Goal: Use online tool/utility: Utilize a website feature to perform a specific function

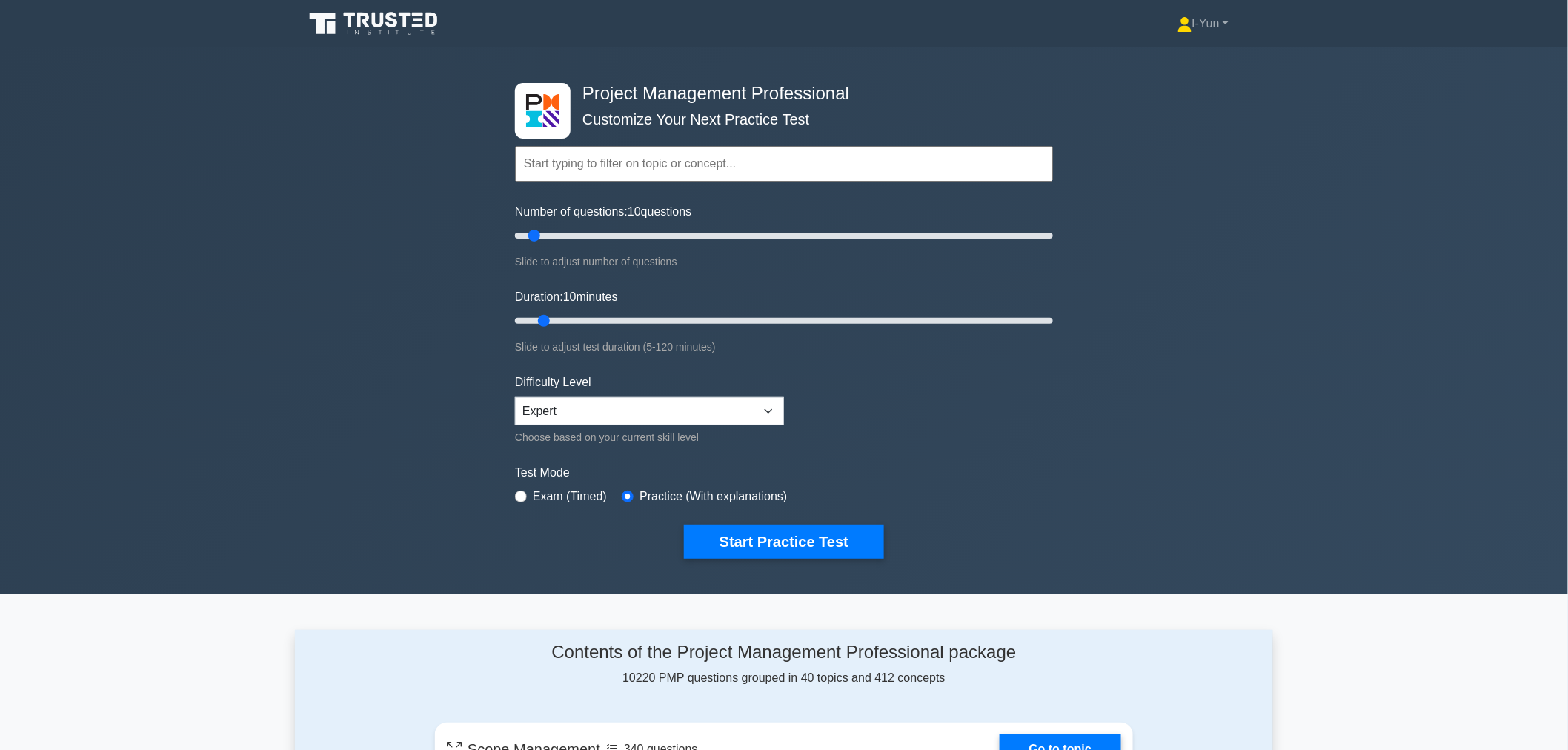
click at [1062, 440] on div "Project Management Professional Customize Your Next Practice Test Topics Scope …" at bounding box center [784, 321] width 1568 height 546
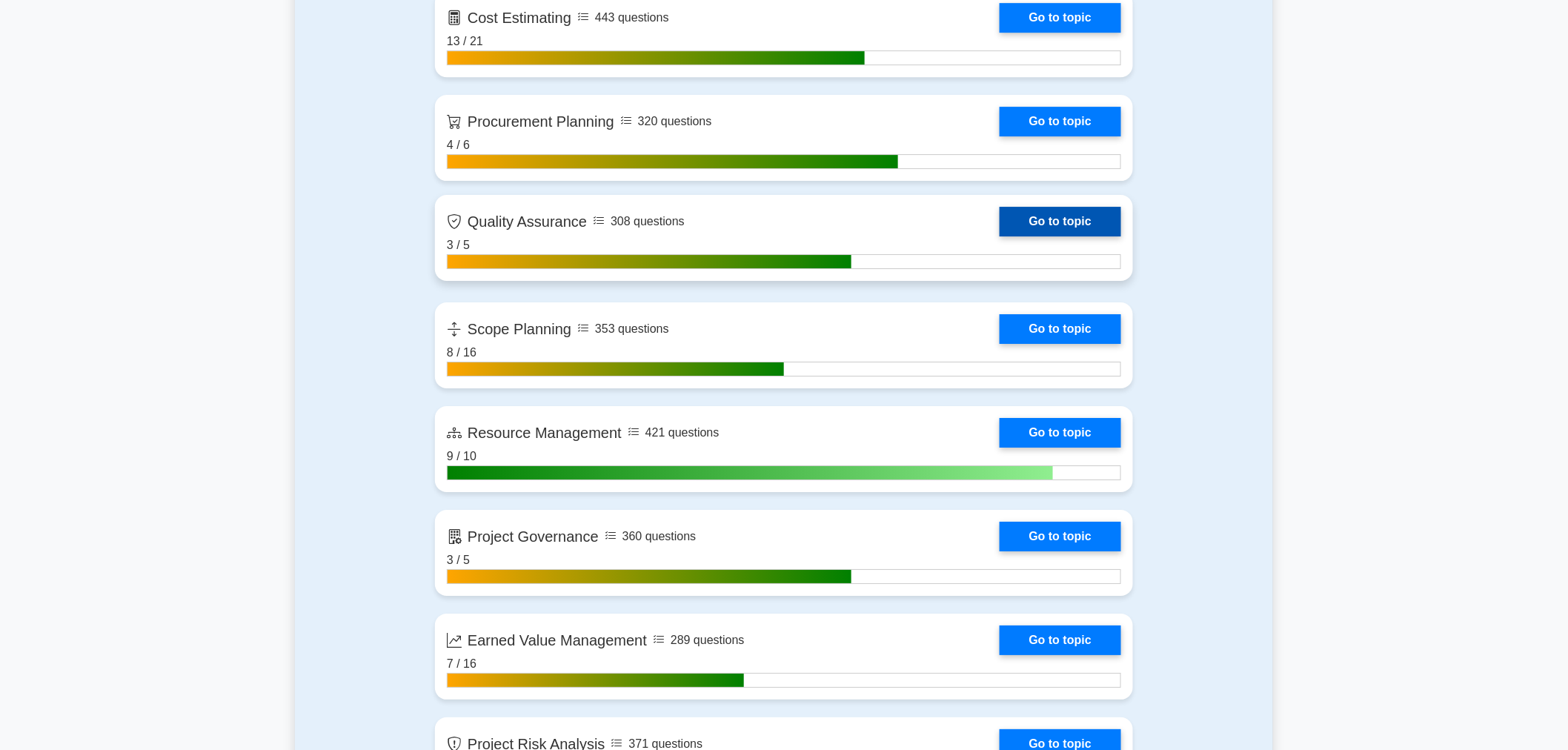
scroll to position [2223, 0]
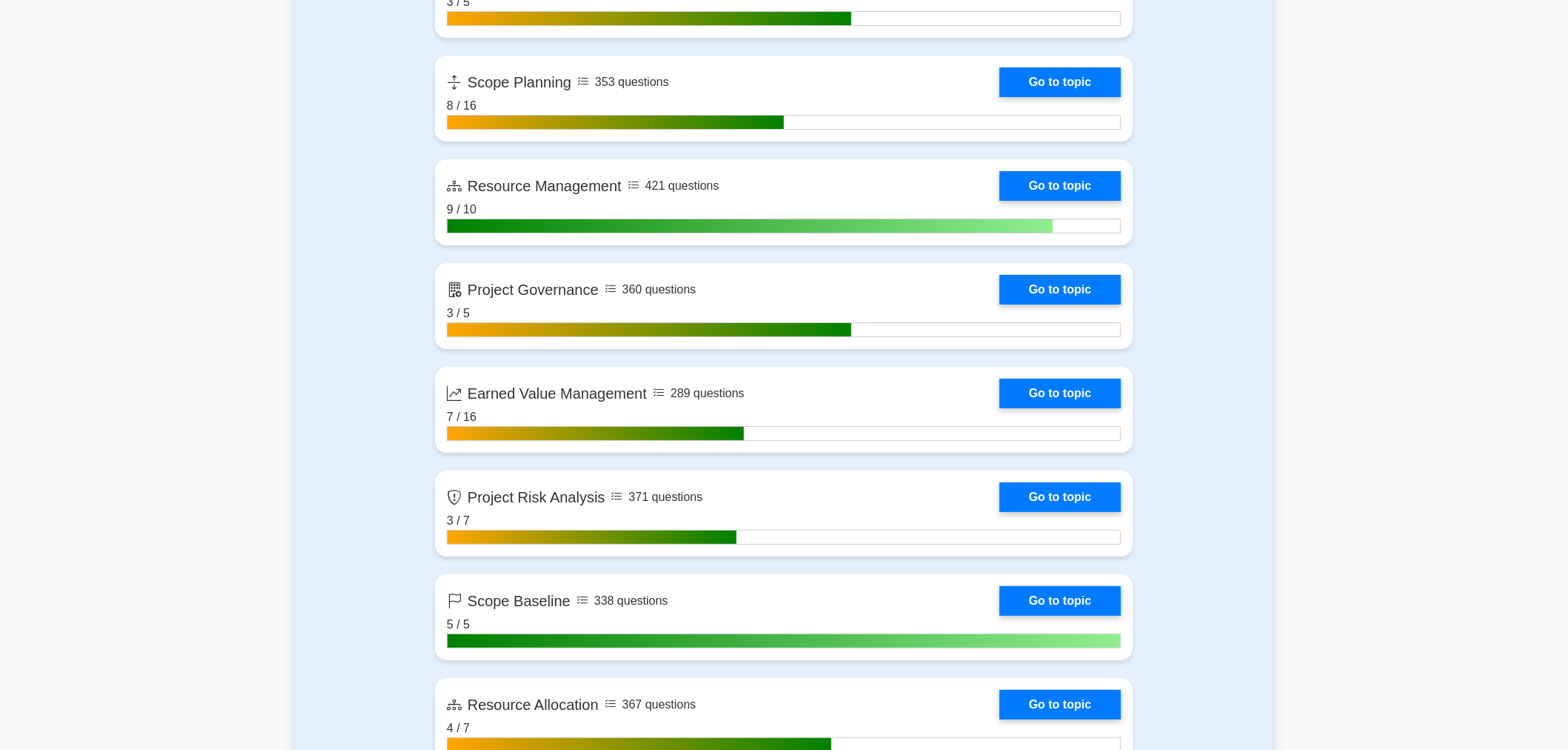
click at [236, 372] on main "Project Management Professional Customize Your Next Practice Test Topics Scope …" at bounding box center [784, 592] width 1568 height 5536
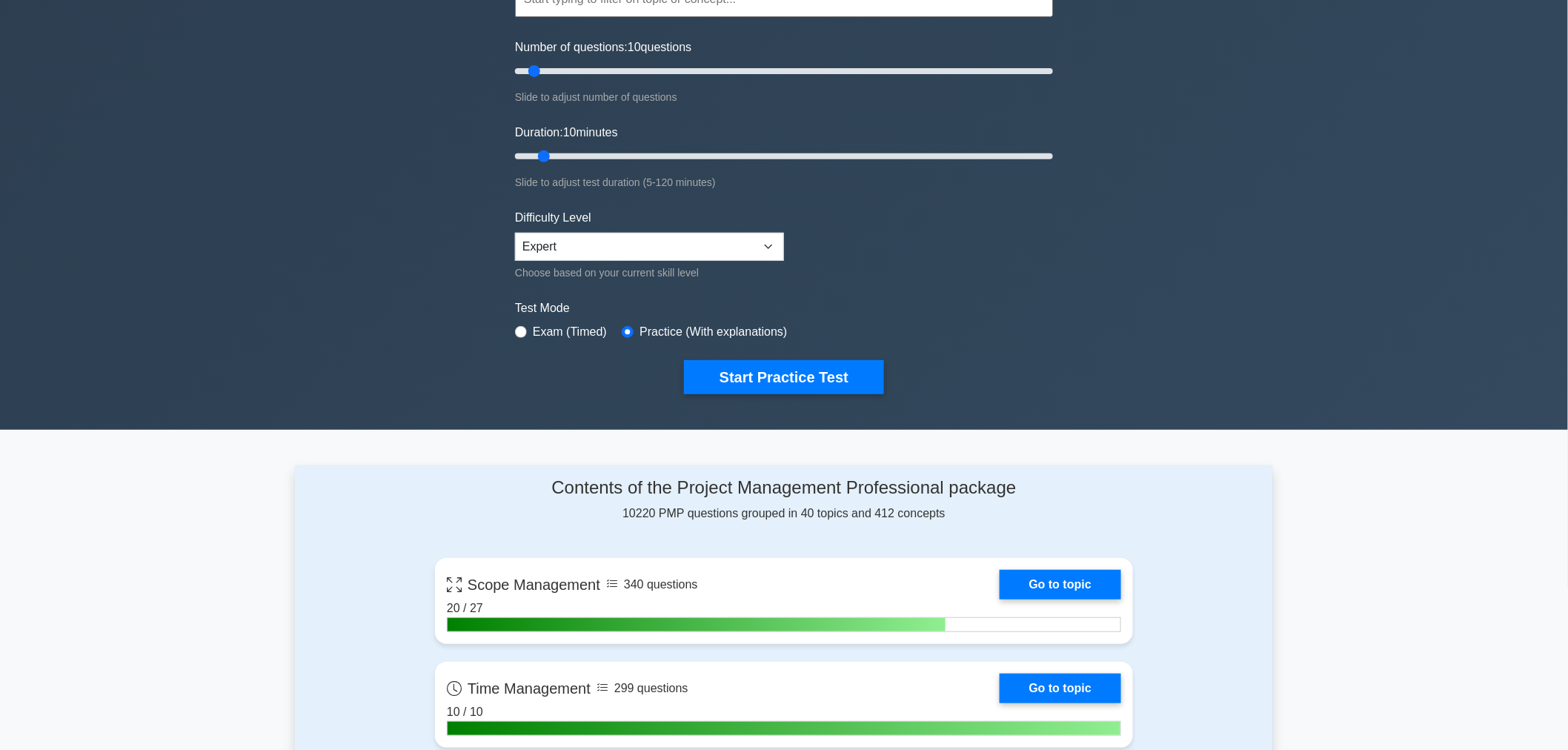
scroll to position [0, 0]
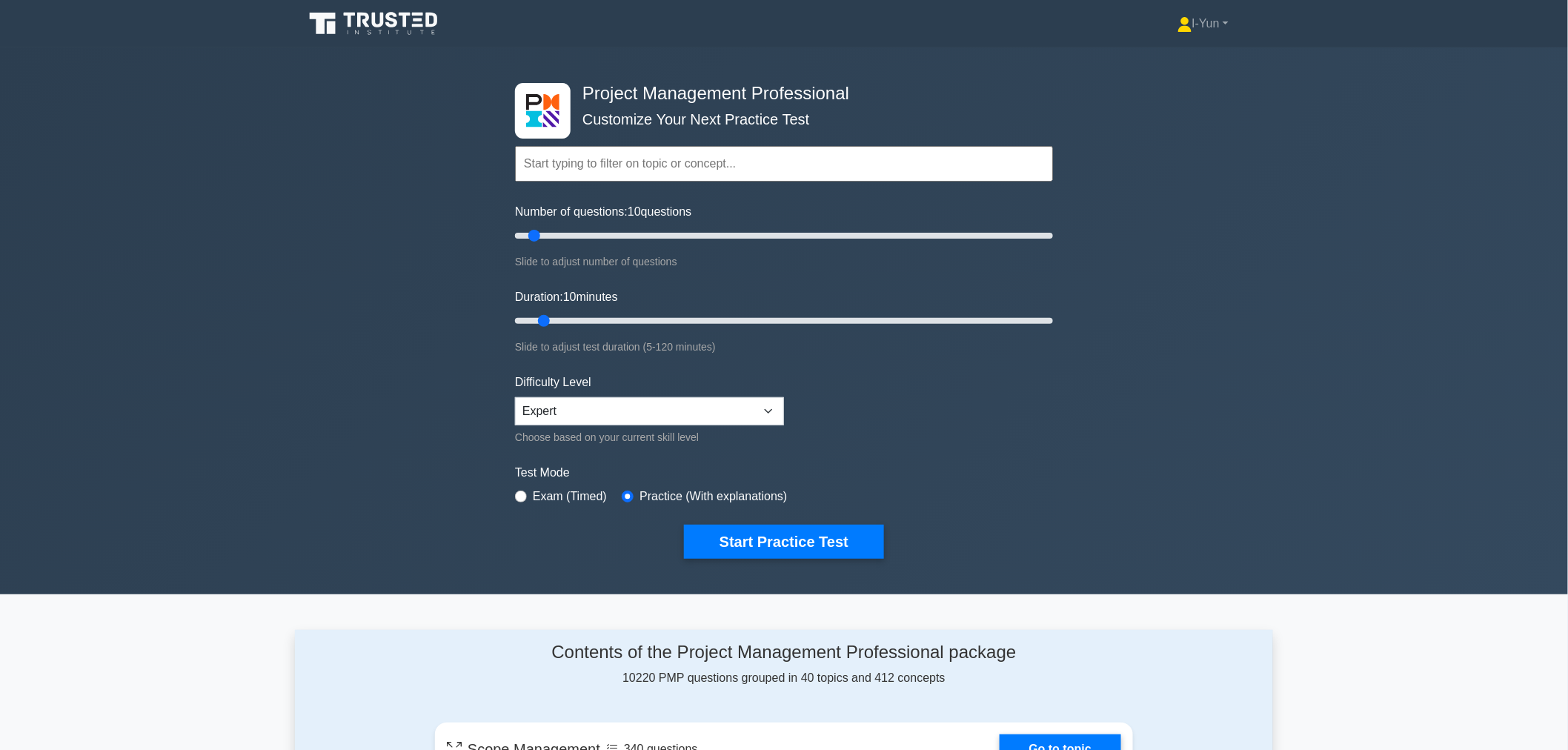
drag, startPoint x: 583, startPoint y: 116, endPoint x: 856, endPoint y: 115, distance: 273.0
click at [856, 115] on div "Topics Scope Management Time Management Cost Management Quality Management Risk…" at bounding box center [784, 142] width 538 height 85
drag, startPoint x: 532, startPoint y: 231, endPoint x: 1092, endPoint y: 245, distance: 560.2
type input "200"
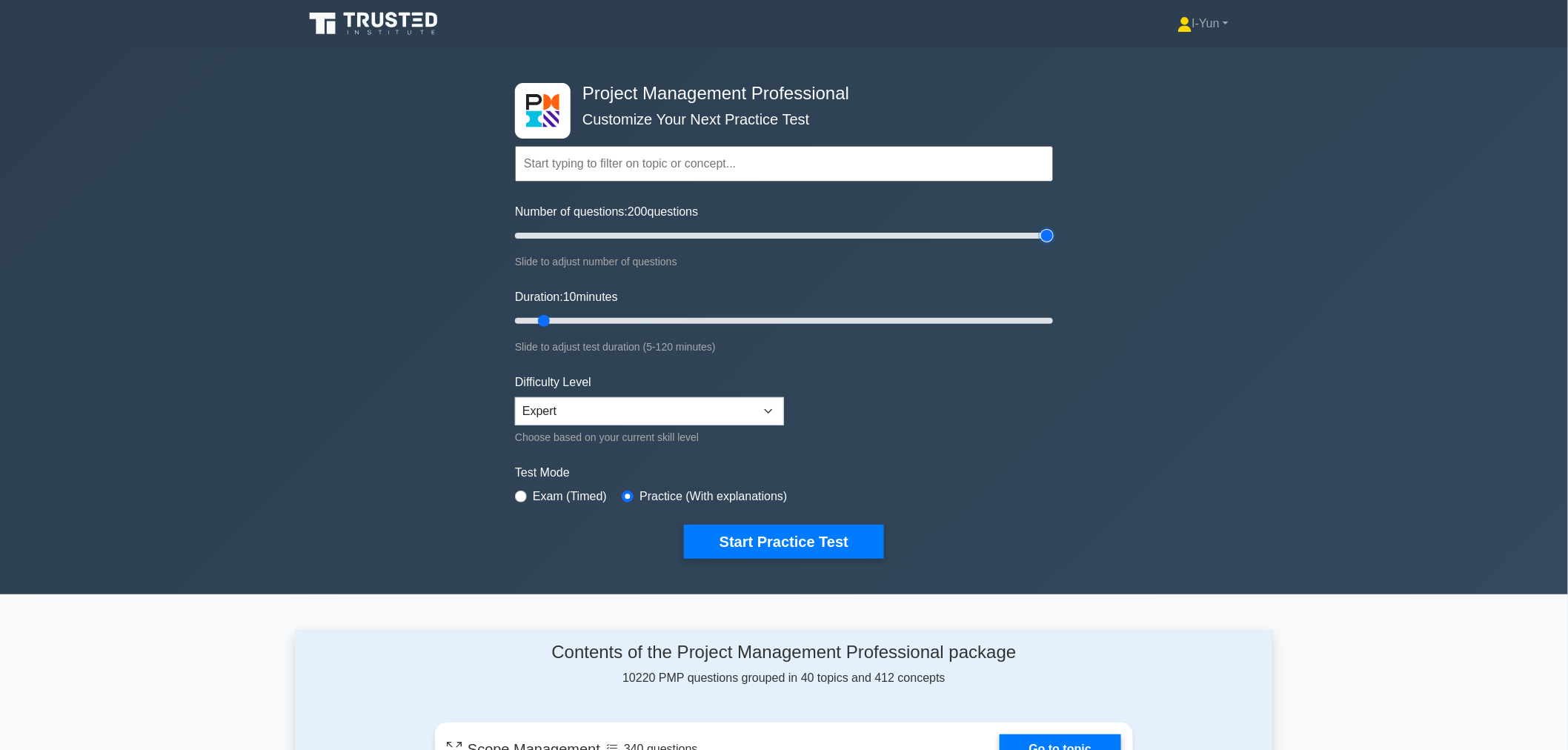
click at [1053, 244] on input "Number of questions: 200 questions" at bounding box center [784, 235] width 538 height 18
drag, startPoint x: 548, startPoint y: 313, endPoint x: 574, endPoint y: 314, distance: 26.0
click at [574, 314] on input "Duration: 15 minutes" at bounding box center [784, 321] width 538 height 18
click at [580, 314] on input "Duration: 20 minutes" at bounding box center [784, 321] width 538 height 18
drag, startPoint x: 590, startPoint y: 313, endPoint x: 1151, endPoint y: 315, distance: 561.0
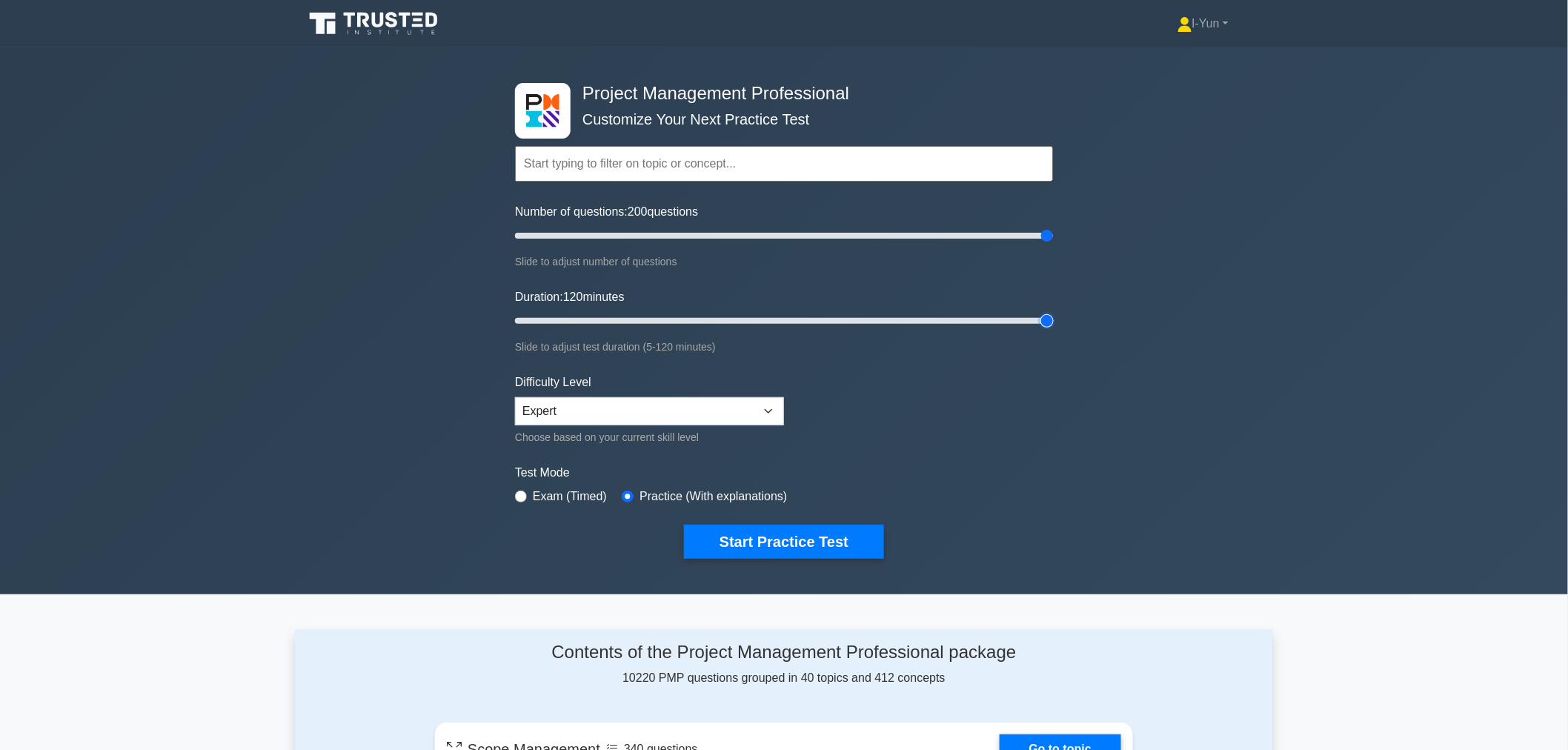
type input "120"
click at [1053, 315] on input "Duration: 120 minutes" at bounding box center [784, 321] width 538 height 18
drag, startPoint x: 1046, startPoint y: 320, endPoint x: 1074, endPoint y: 309, distance: 30.1
click at [1053, 312] on input "Duration: 120 minutes" at bounding box center [784, 321] width 538 height 18
drag, startPoint x: 1047, startPoint y: 237, endPoint x: 827, endPoint y: 265, distance: 221.8
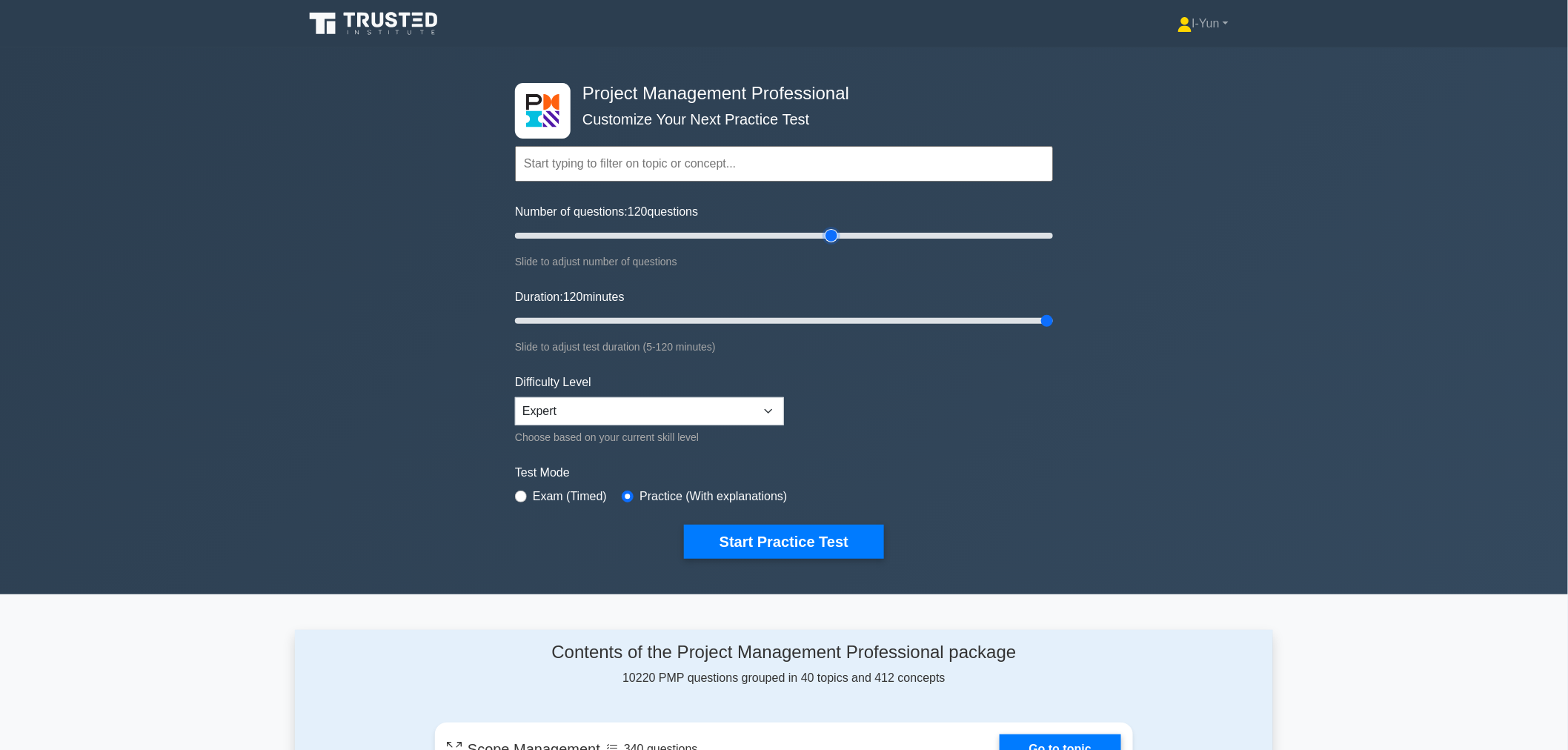
type input "120"
click at [827, 244] on input "Number of questions: 120 questions" at bounding box center [784, 235] width 538 height 18
click at [573, 405] on select "Beginner Intermediate Expert" at bounding box center [649, 411] width 269 height 28
click at [886, 453] on form "Topics Scope Management Time Management Cost Management Quality Management Risk…" at bounding box center [784, 329] width 538 height 458
drag, startPoint x: 697, startPoint y: 428, endPoint x: 496, endPoint y: 439, distance: 201.3
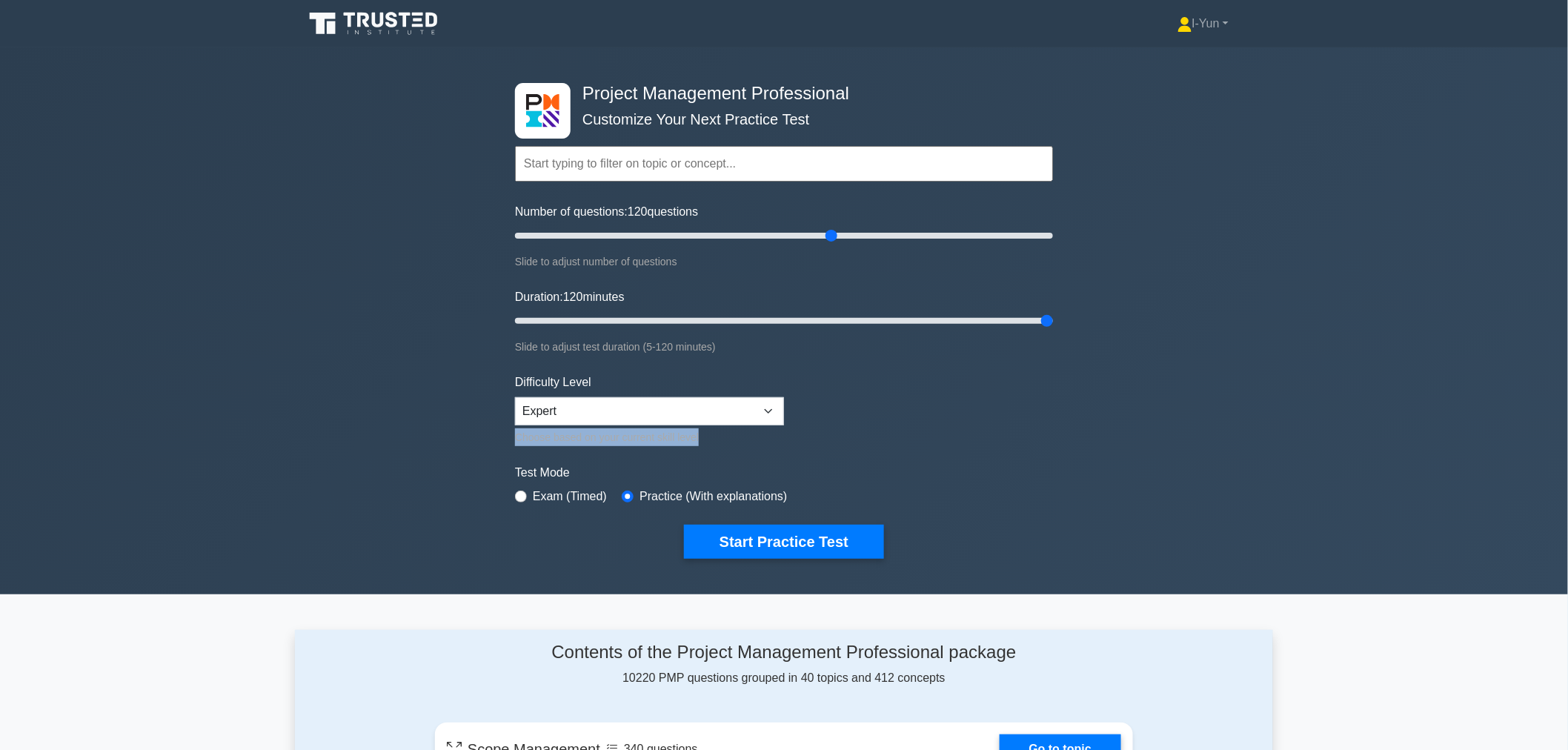
click at [496, 439] on div "Project Management Professional Customize Your Next Practice Test Topics Scope …" at bounding box center [784, 321] width 1568 height 546
click at [1063, 437] on div "Project Management Professional Customize Your Next Practice Test Topics Scope …" at bounding box center [784, 321] width 1568 height 546
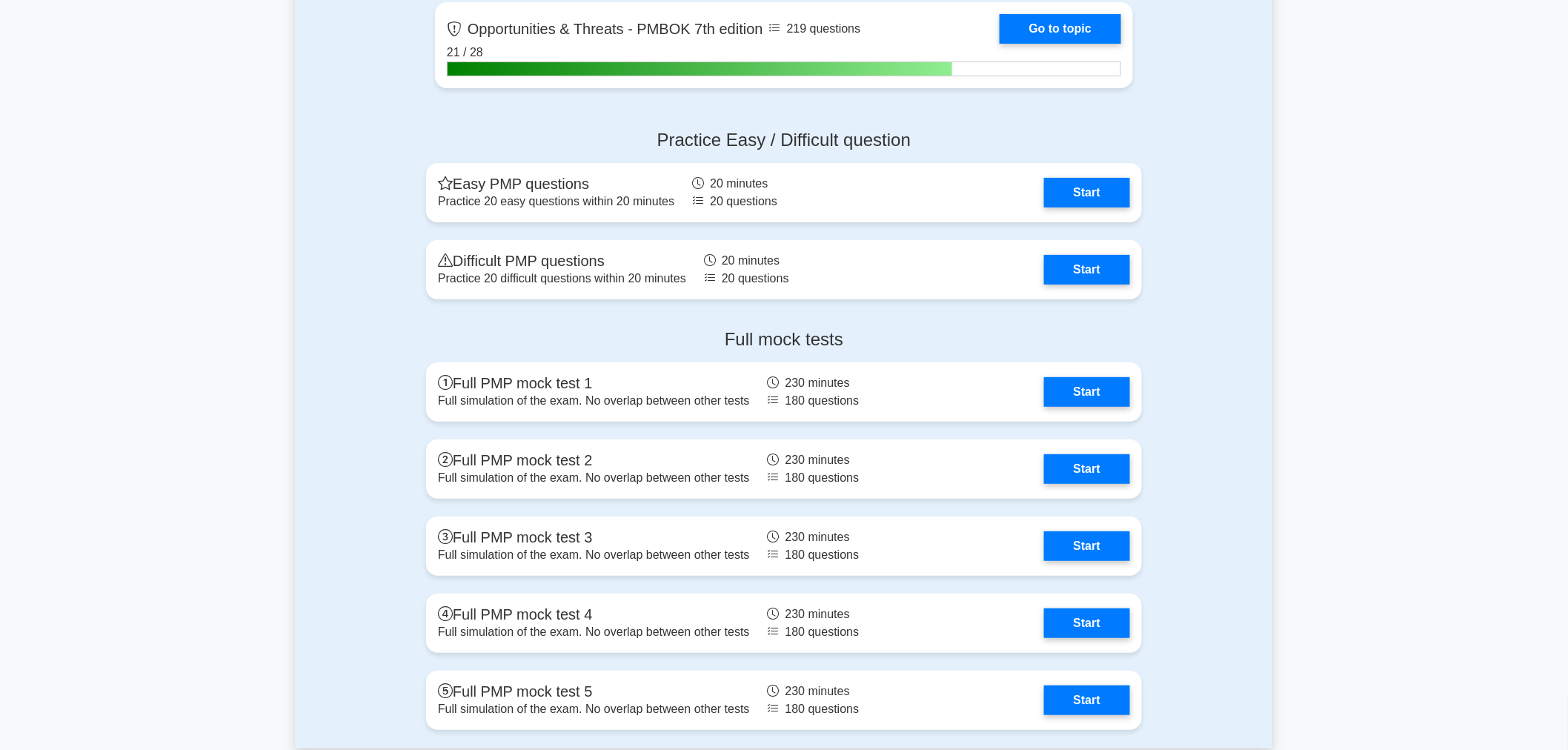
scroll to position [4939, 0]
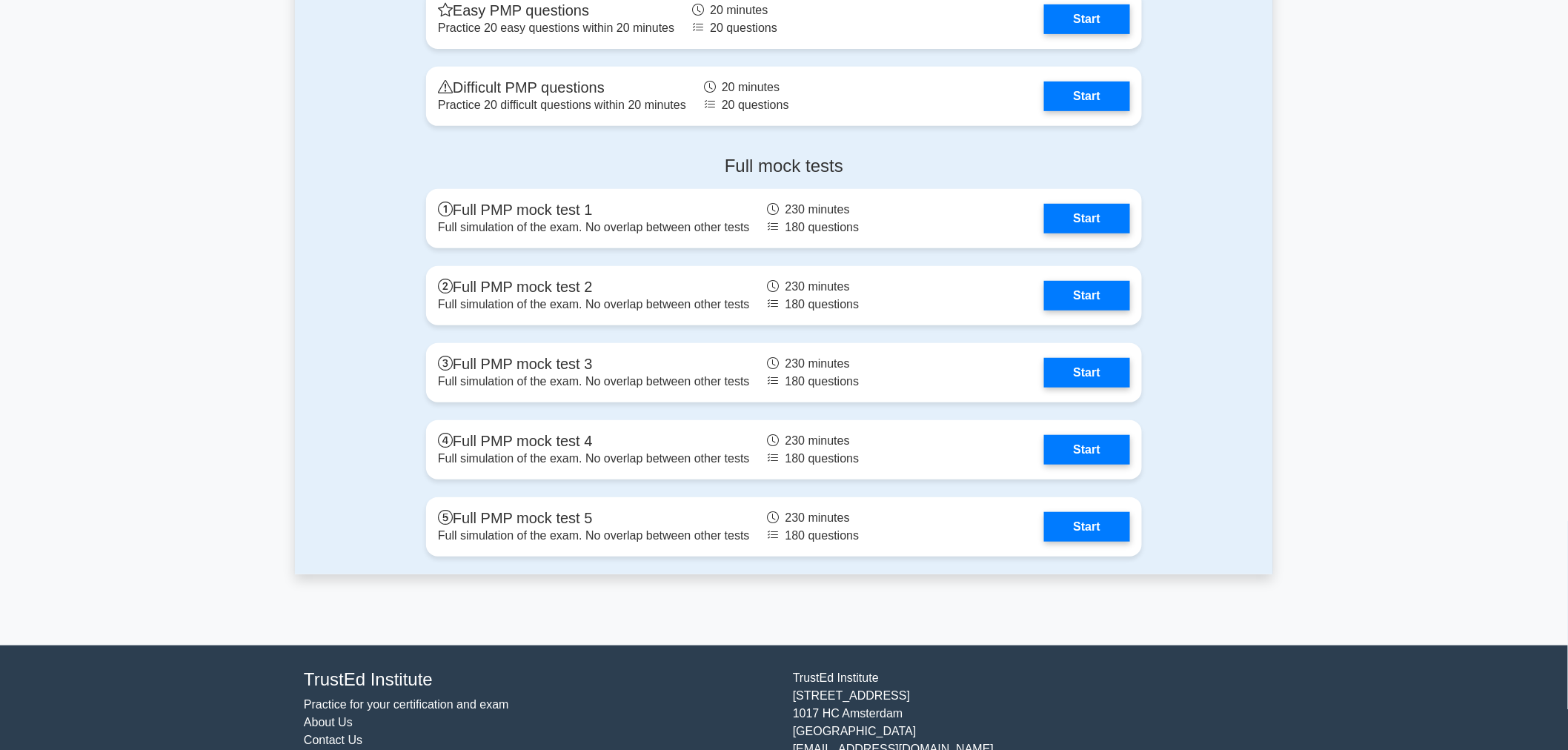
click at [380, 180] on div "Full mock tests Full PMP mock test 1 Full simulation of the exam. No overlap be…" at bounding box center [784, 359] width 978 height 430
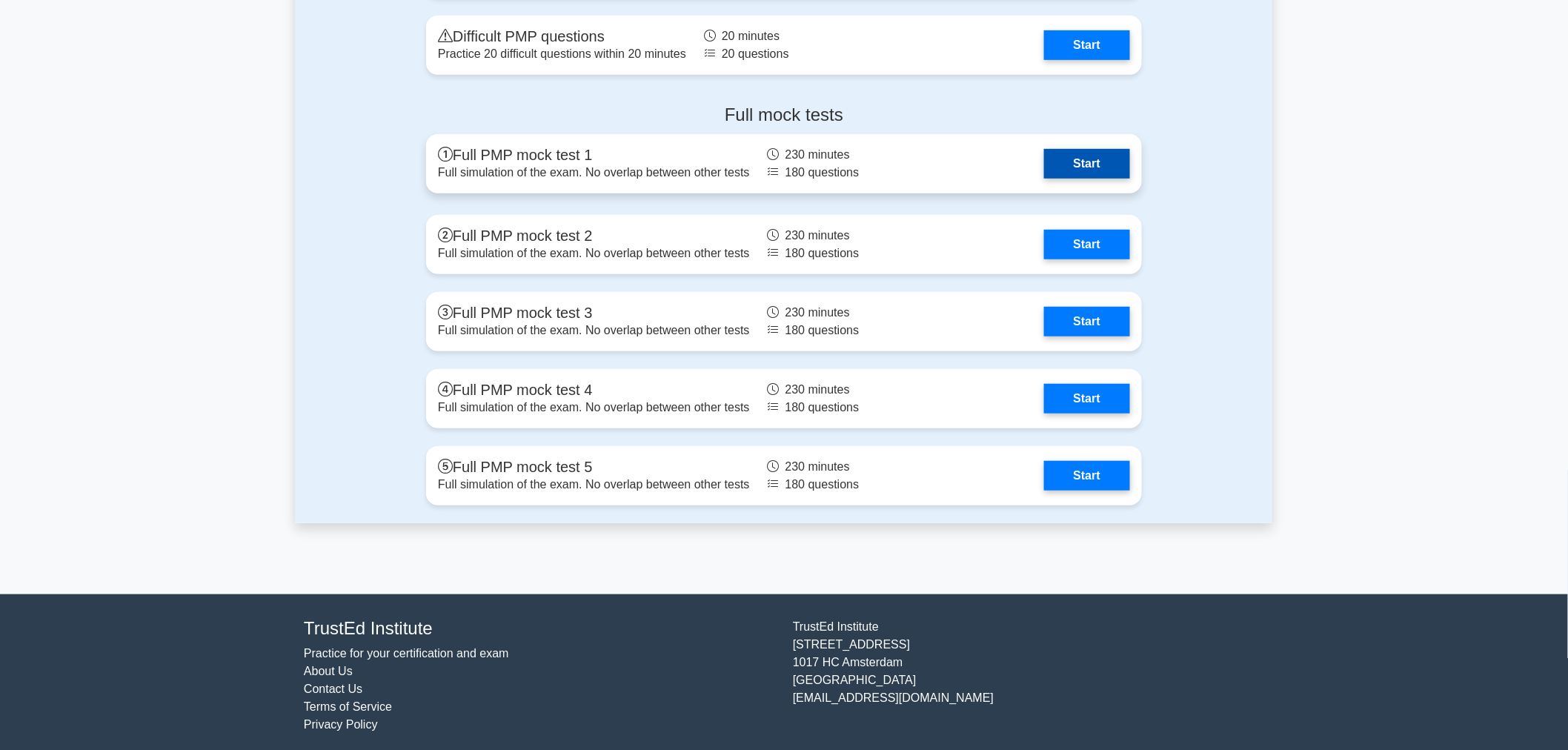
scroll to position [4992, 0]
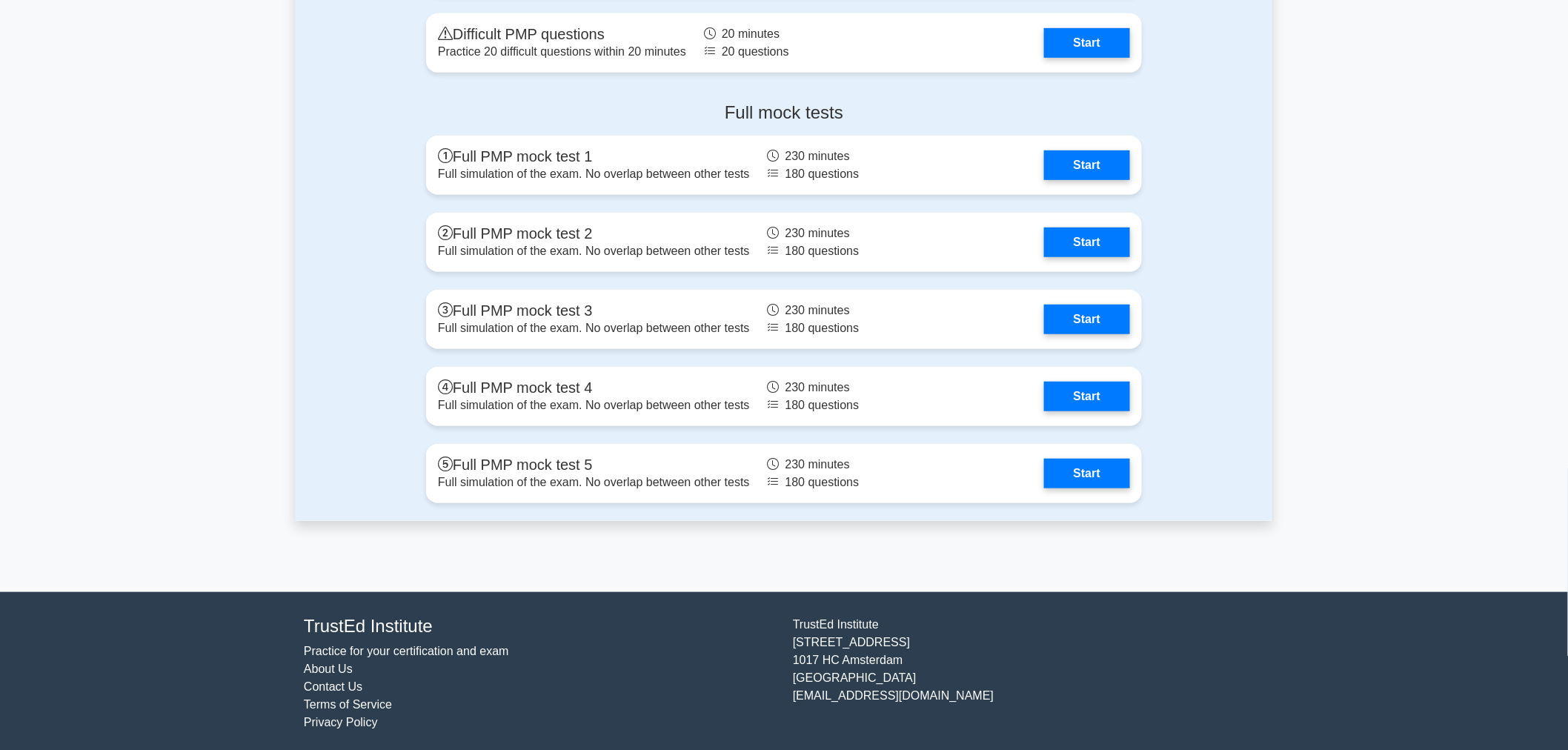
click at [1224, 483] on div "Full mock tests Full PMP mock test 1 Full simulation of the exam. No overlap be…" at bounding box center [784, 305] width 978 height 430
